Goal: Task Accomplishment & Management: Use online tool/utility

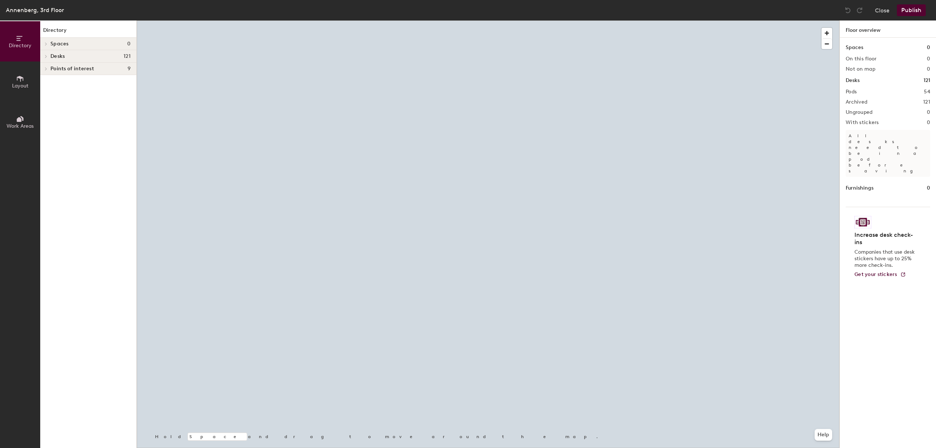
click at [47, 56] on icon at bounding box center [46, 56] width 3 height 4
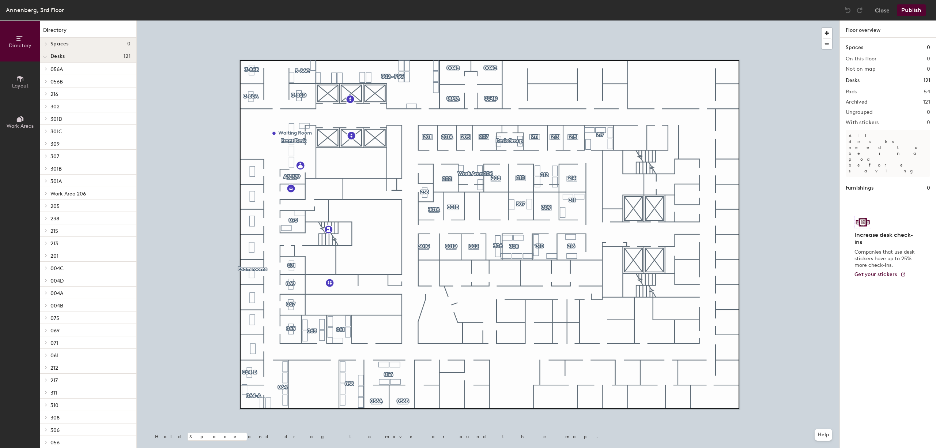
click at [44, 59] on icon at bounding box center [45, 57] width 4 height 3
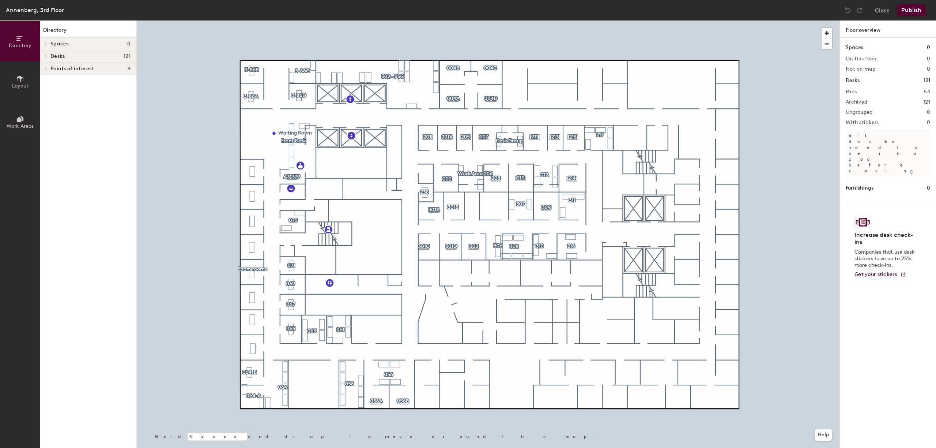
click at [45, 59] on div at bounding box center [45, 56] width 10 height 12
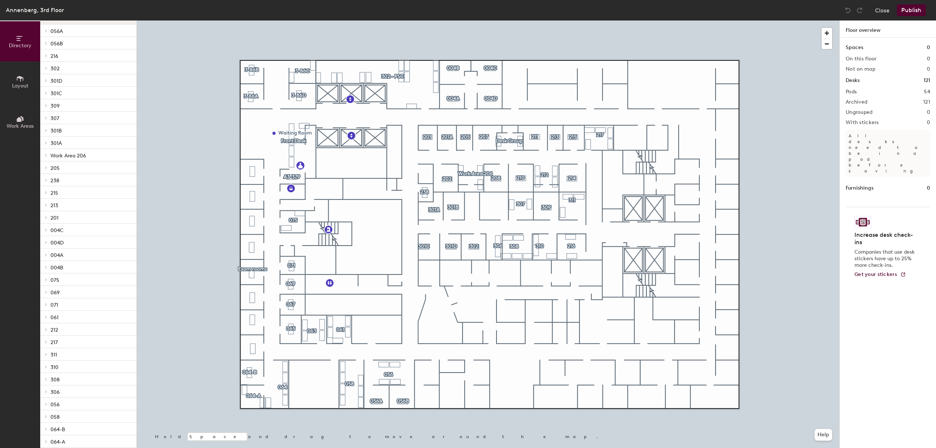
scroll to position [39, 0]
click at [45, 116] on icon at bounding box center [46, 117] width 3 height 4
click at [56, 128] on p "Desk" at bounding box center [56, 129] width 12 height 8
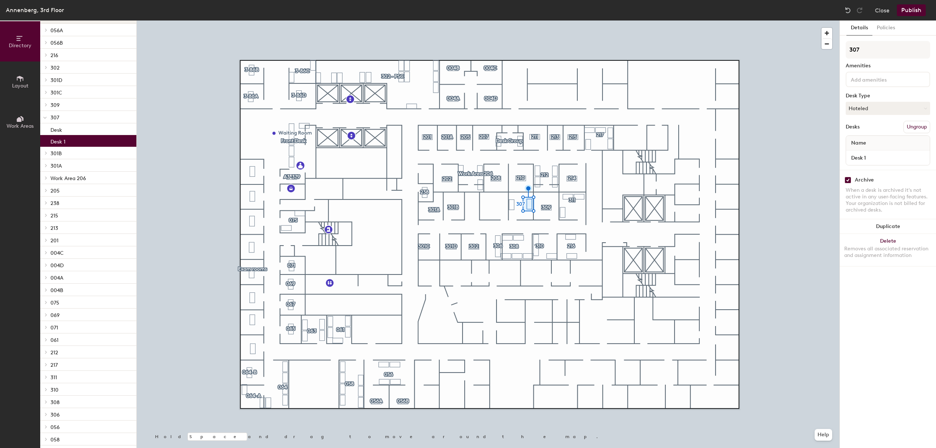
click at [59, 142] on p "Desk 1" at bounding box center [57, 140] width 15 height 8
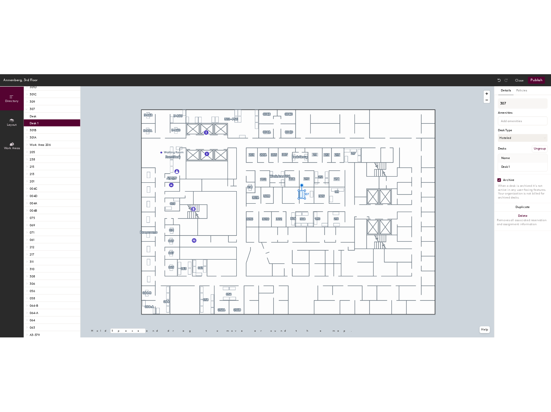
scroll to position [98, 0]
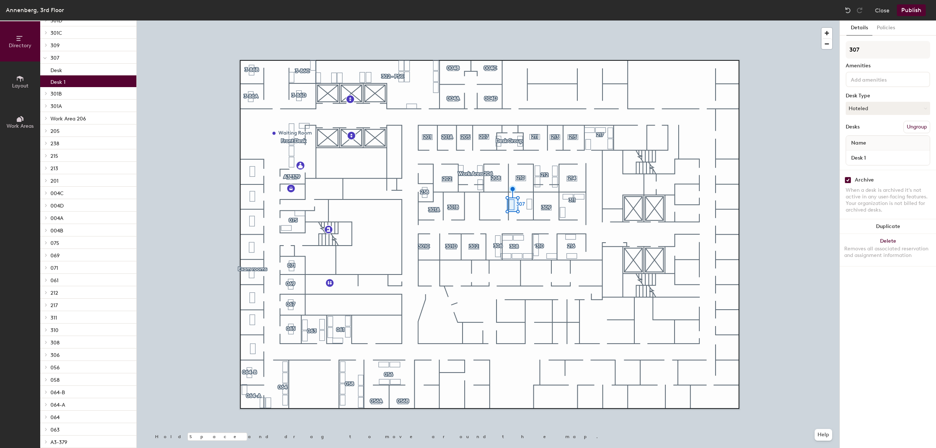
click at [44, 217] on span at bounding box center [45, 218] width 6 height 4
click at [45, 243] on icon at bounding box center [46, 242] width 3 height 4
click at [62, 232] on p "Desk 1" at bounding box center [57, 229] width 15 height 8
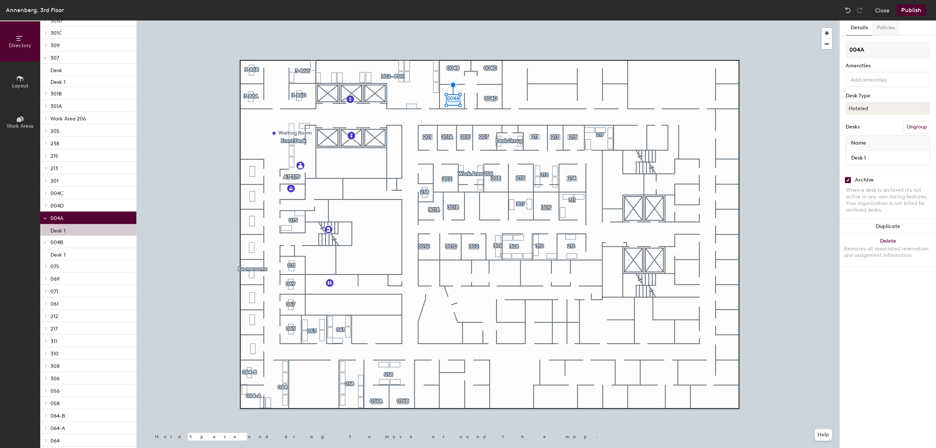
click at [887, 30] on button "Policies" at bounding box center [886, 27] width 27 height 15
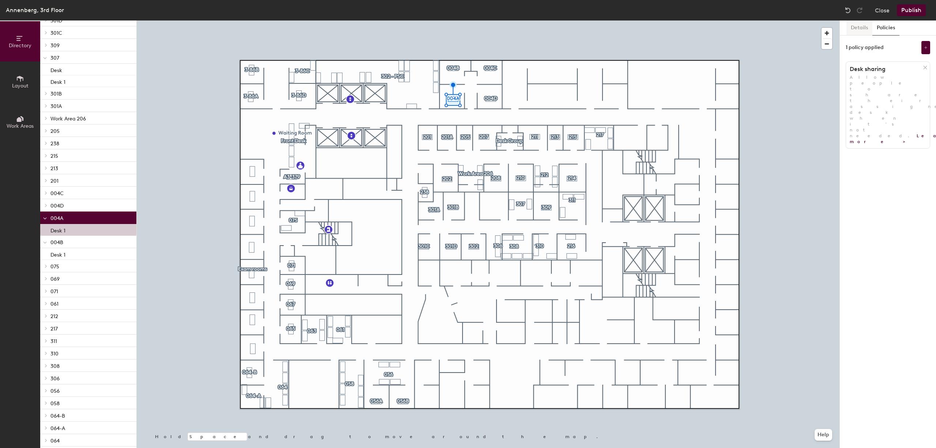
click at [859, 28] on button "Details" at bounding box center [860, 27] width 26 height 15
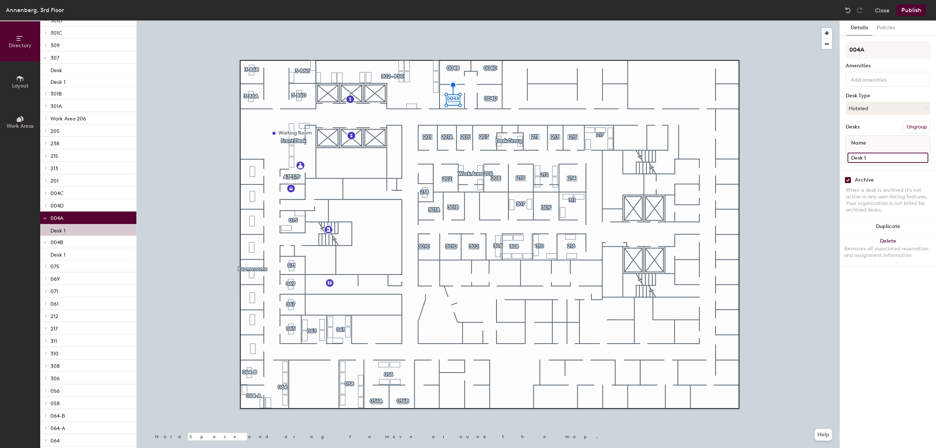
click at [859, 160] on input "Desk 1" at bounding box center [888, 158] width 81 height 10
click at [894, 184] on div "Archive When a desk is archived it's not active in any user-facing features. Yo…" at bounding box center [888, 196] width 96 height 52
click at [858, 158] on input "Desk 1" at bounding box center [888, 158] width 81 height 10
click at [860, 169] on div "004A Amenities Desk Type Hoteled Desks Ungroup Name Desk 1" at bounding box center [888, 105] width 84 height 129
click at [849, 181] on input "checkbox" at bounding box center [848, 180] width 7 height 7
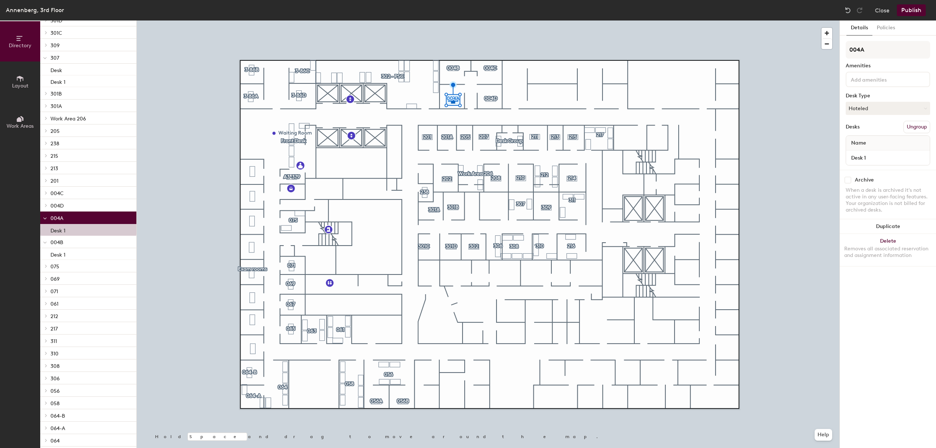
click at [849, 181] on input "checkbox" at bounding box center [848, 180] width 7 height 7
checkbox input "true"
click at [793, 20] on div at bounding box center [488, 20] width 703 height 0
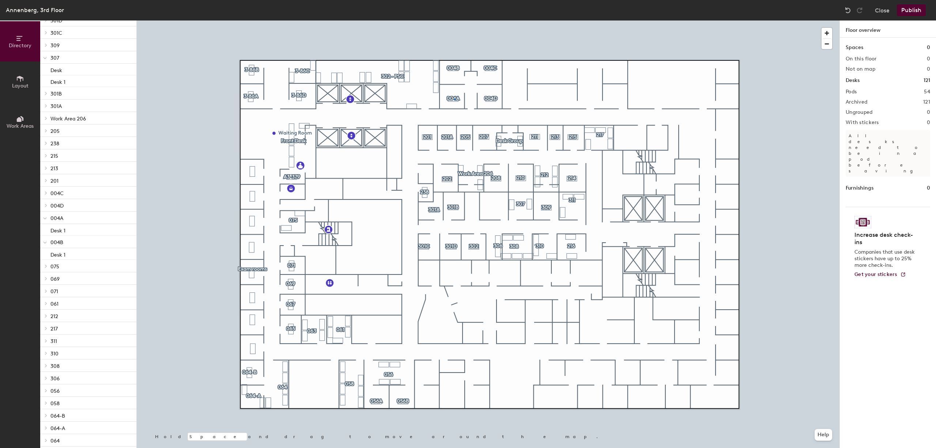
click at [454, 20] on div at bounding box center [488, 20] width 703 height 0
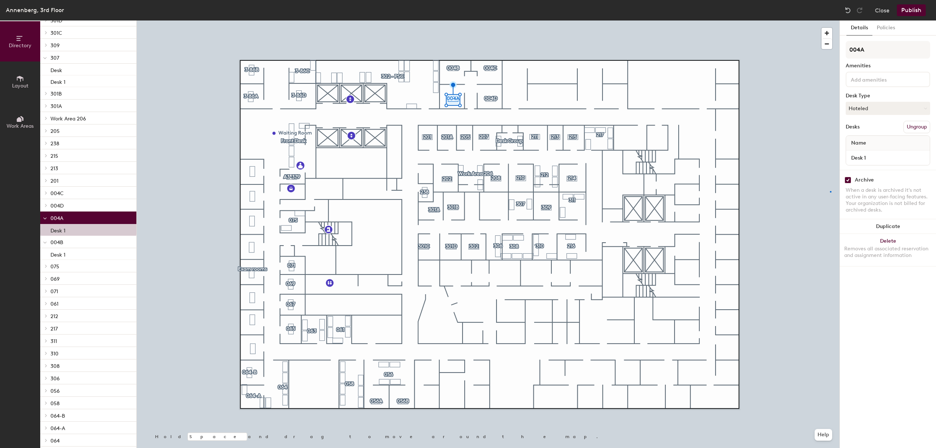
click at [830, 20] on div at bounding box center [488, 20] width 703 height 0
